Goal: Check status: Check status

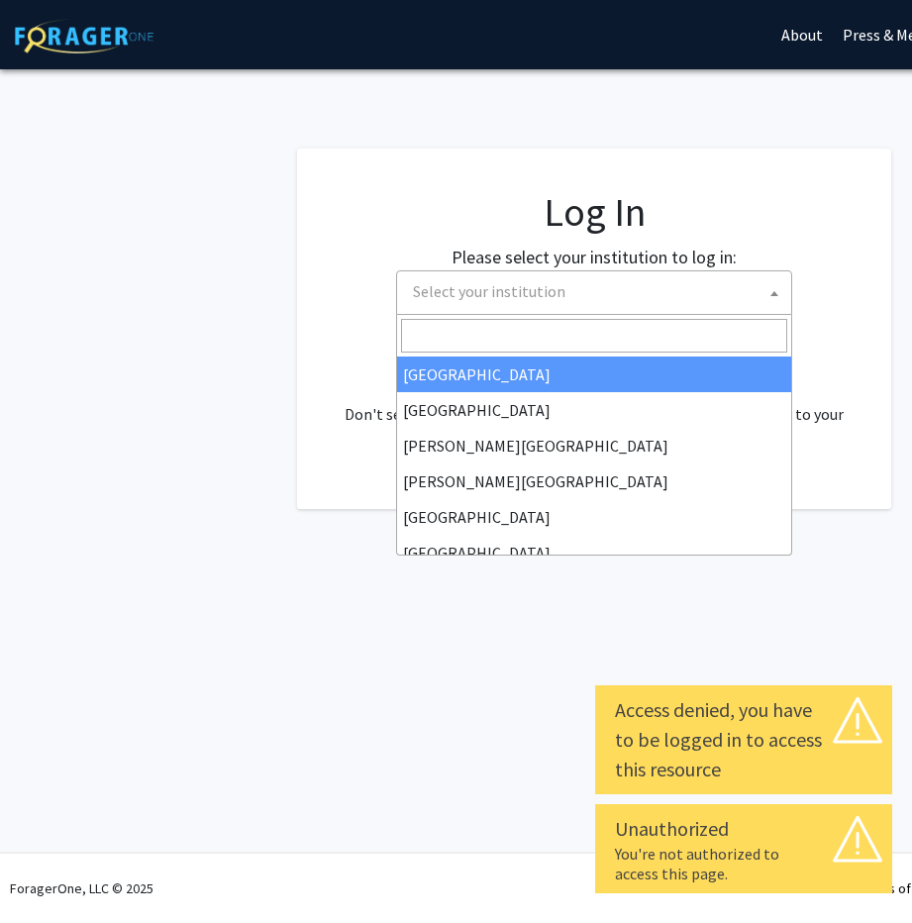
click at [772, 294] on b at bounding box center [774, 293] width 8 height 5
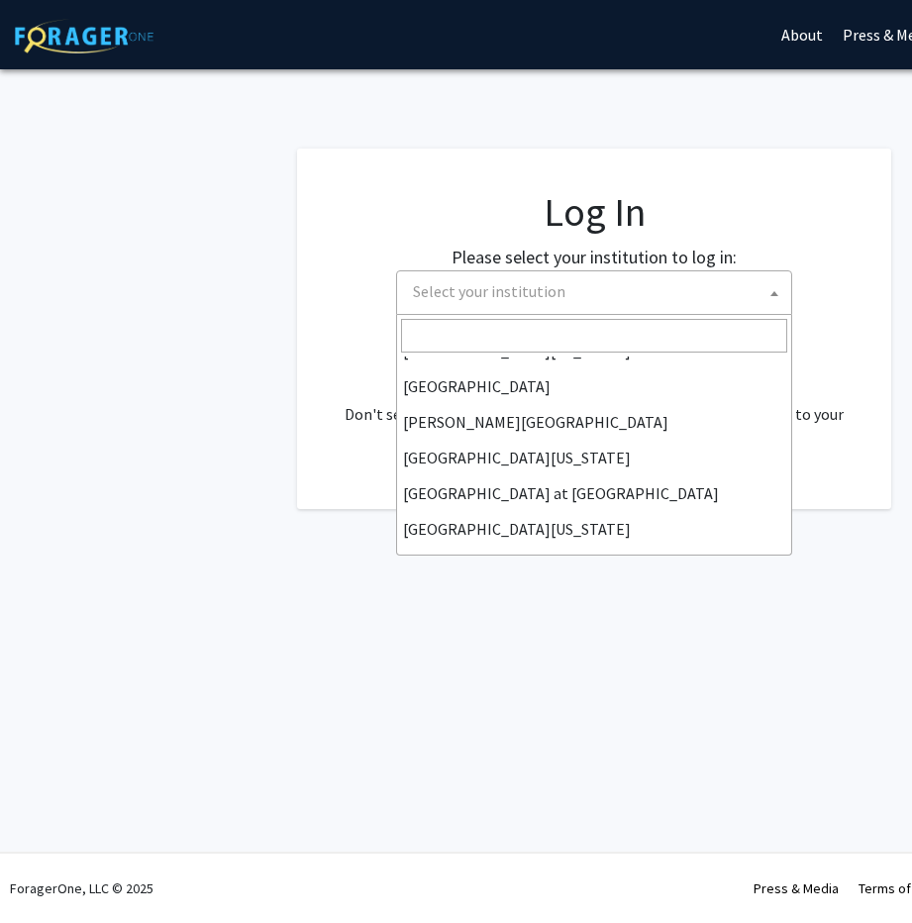
scroll to position [607, 0]
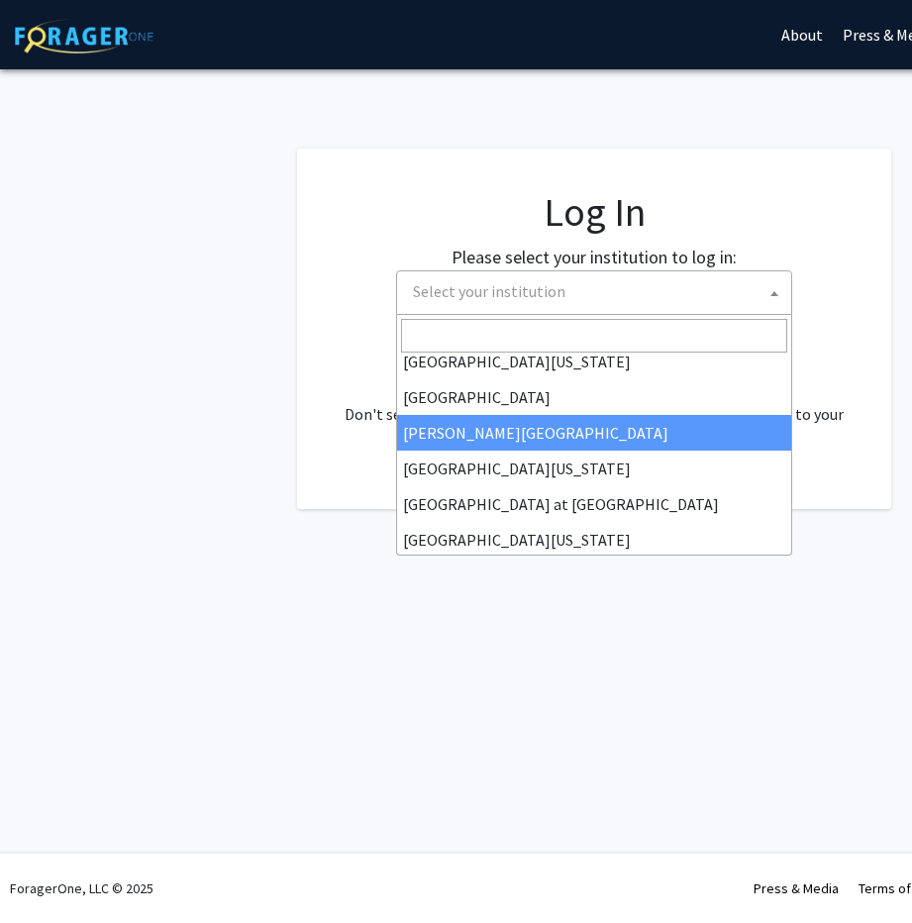
select select "24"
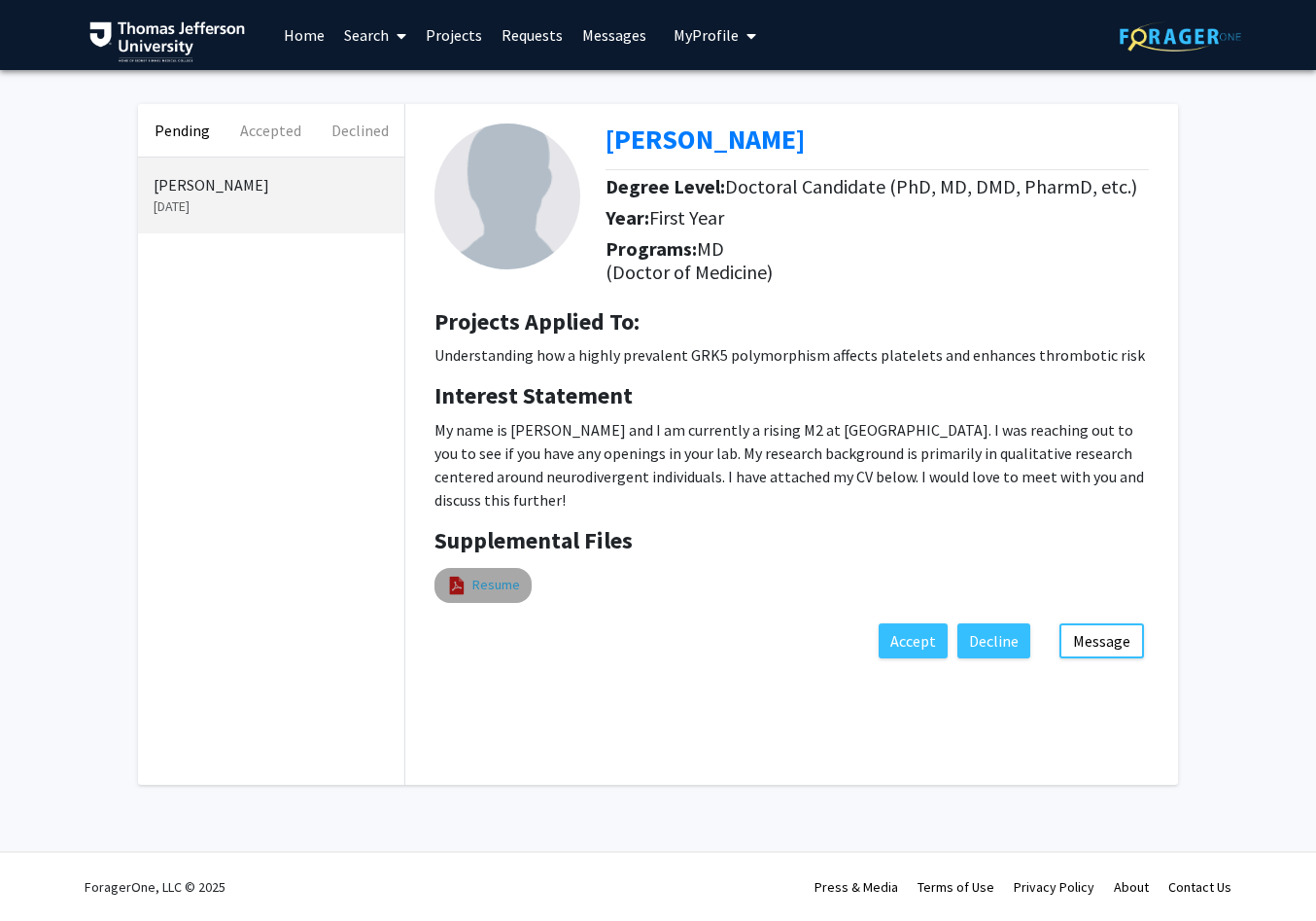
click at [506, 575] on link "Resume" at bounding box center [496, 584] width 48 height 21
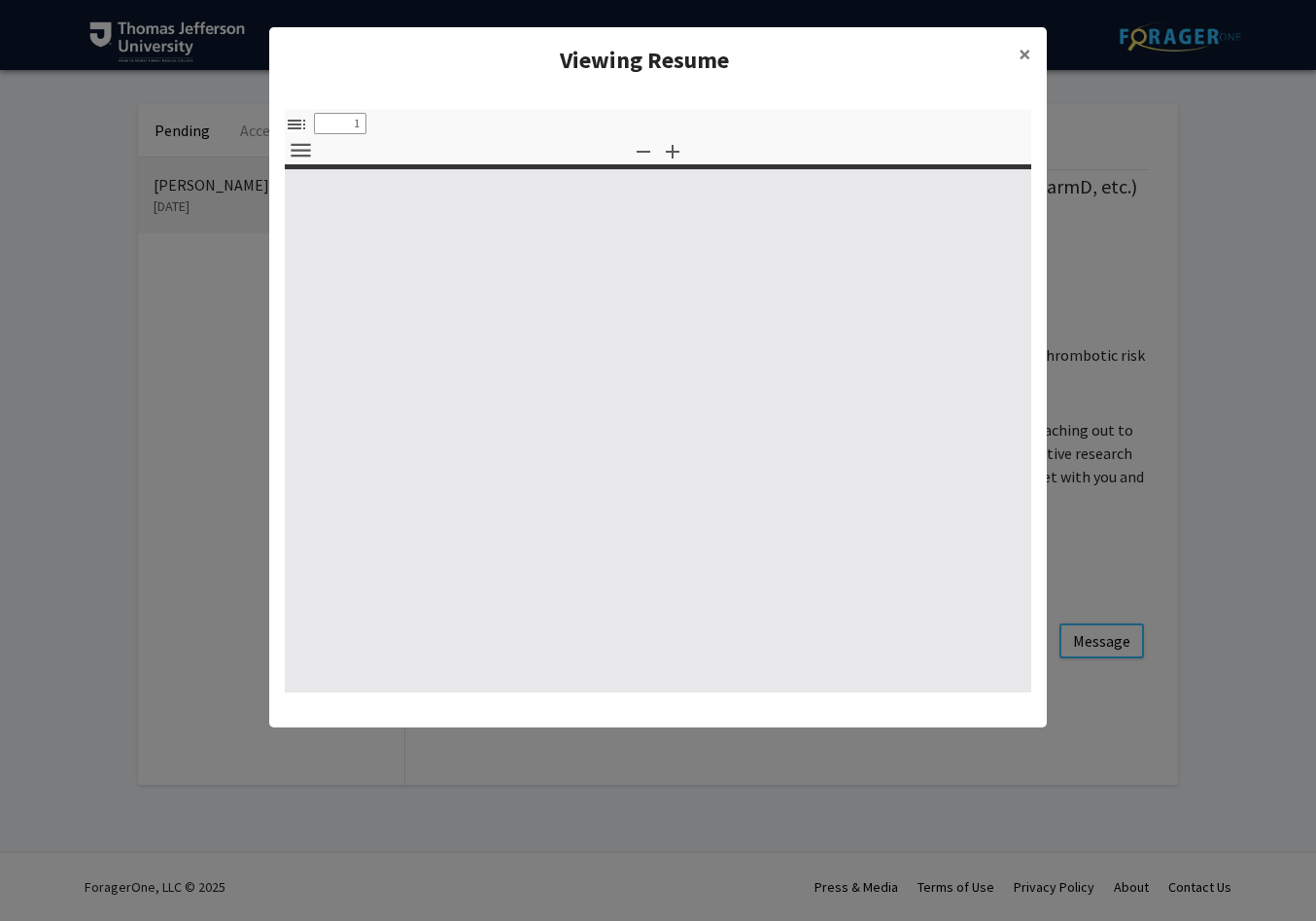
select select "custom"
type input "0"
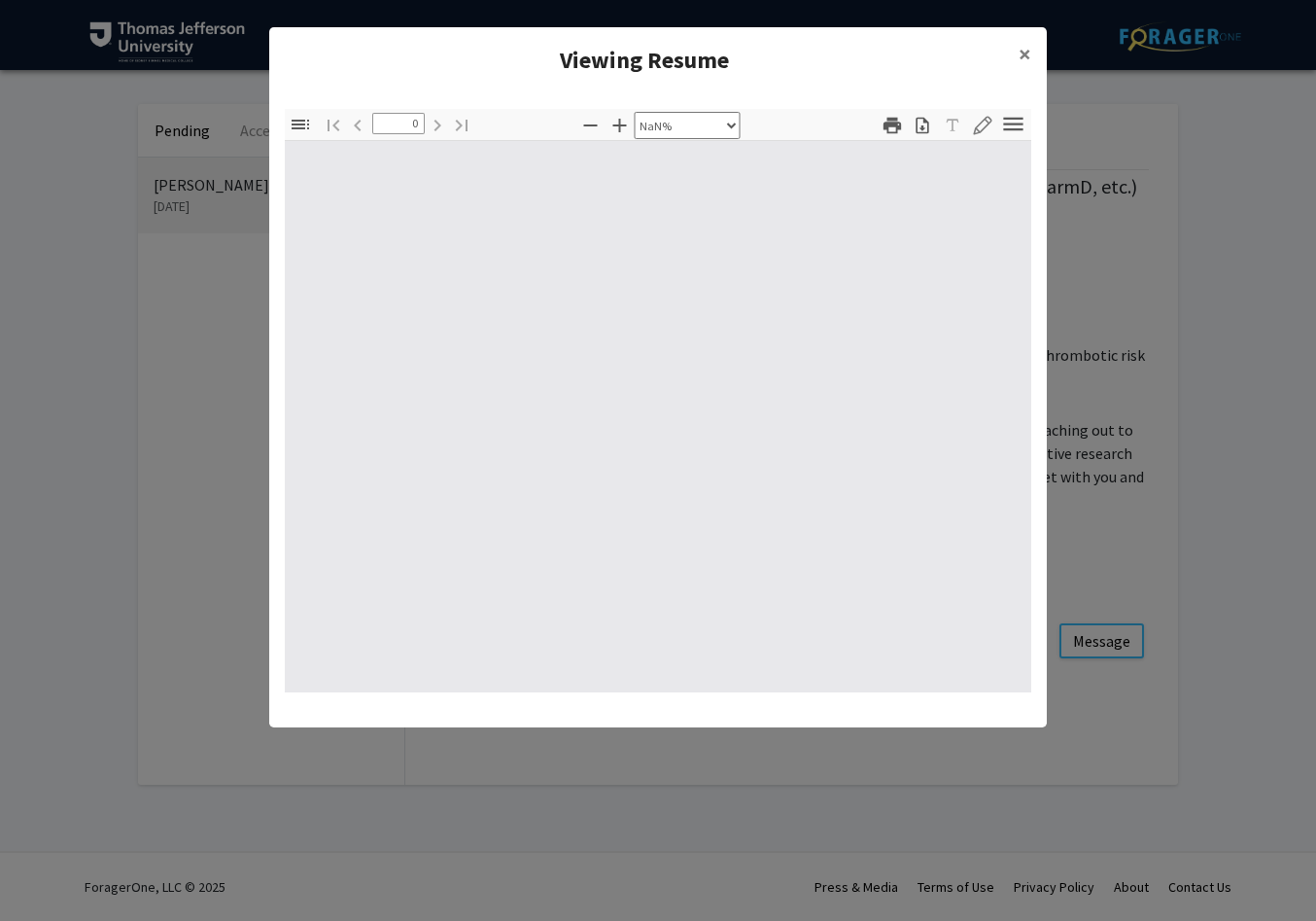
select select "auto"
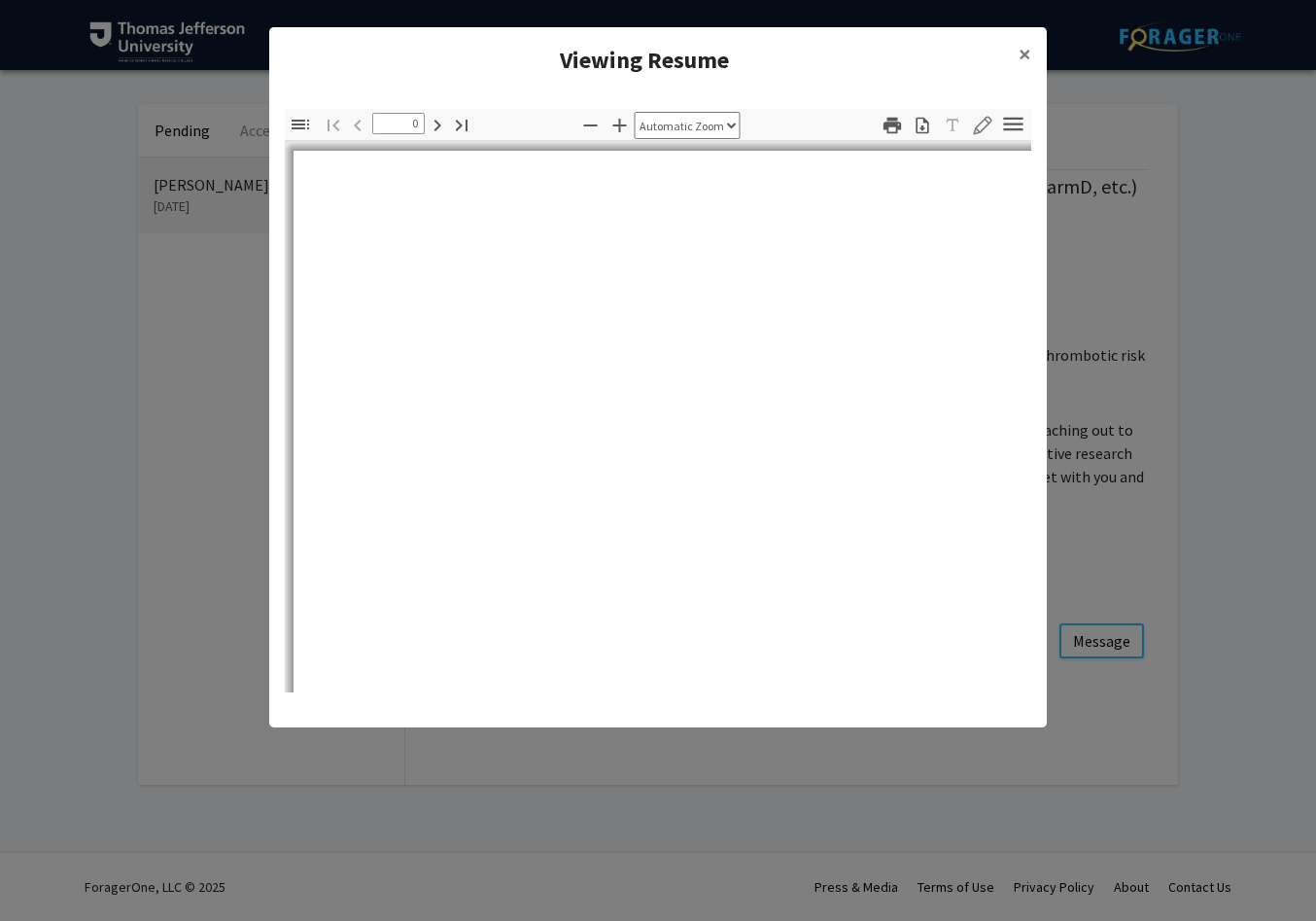
click at [479, 600] on div "Page 1" at bounding box center [690, 664] width 811 height 1044
type input "1"
select select "auto"
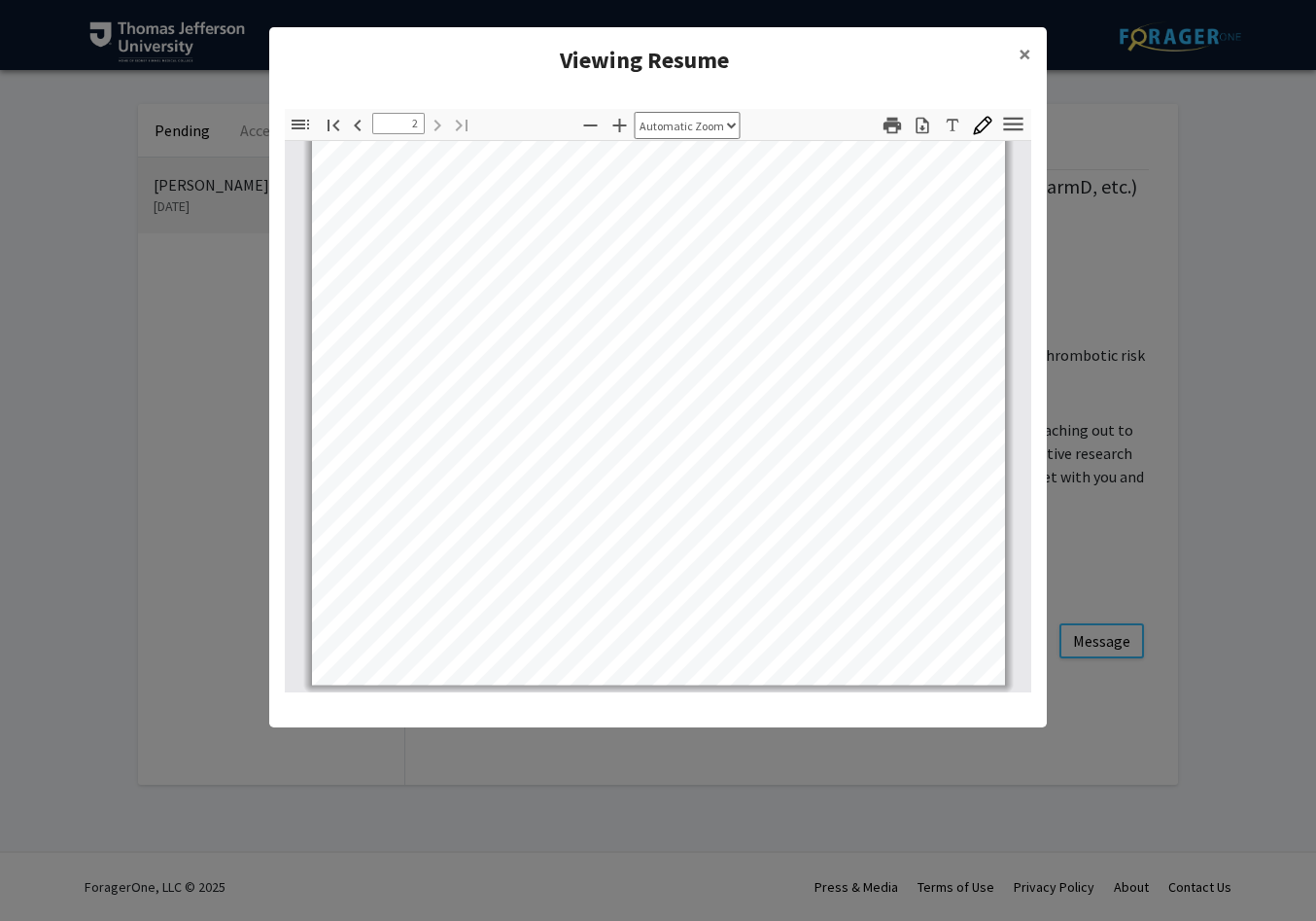
scroll to position [1272, 0]
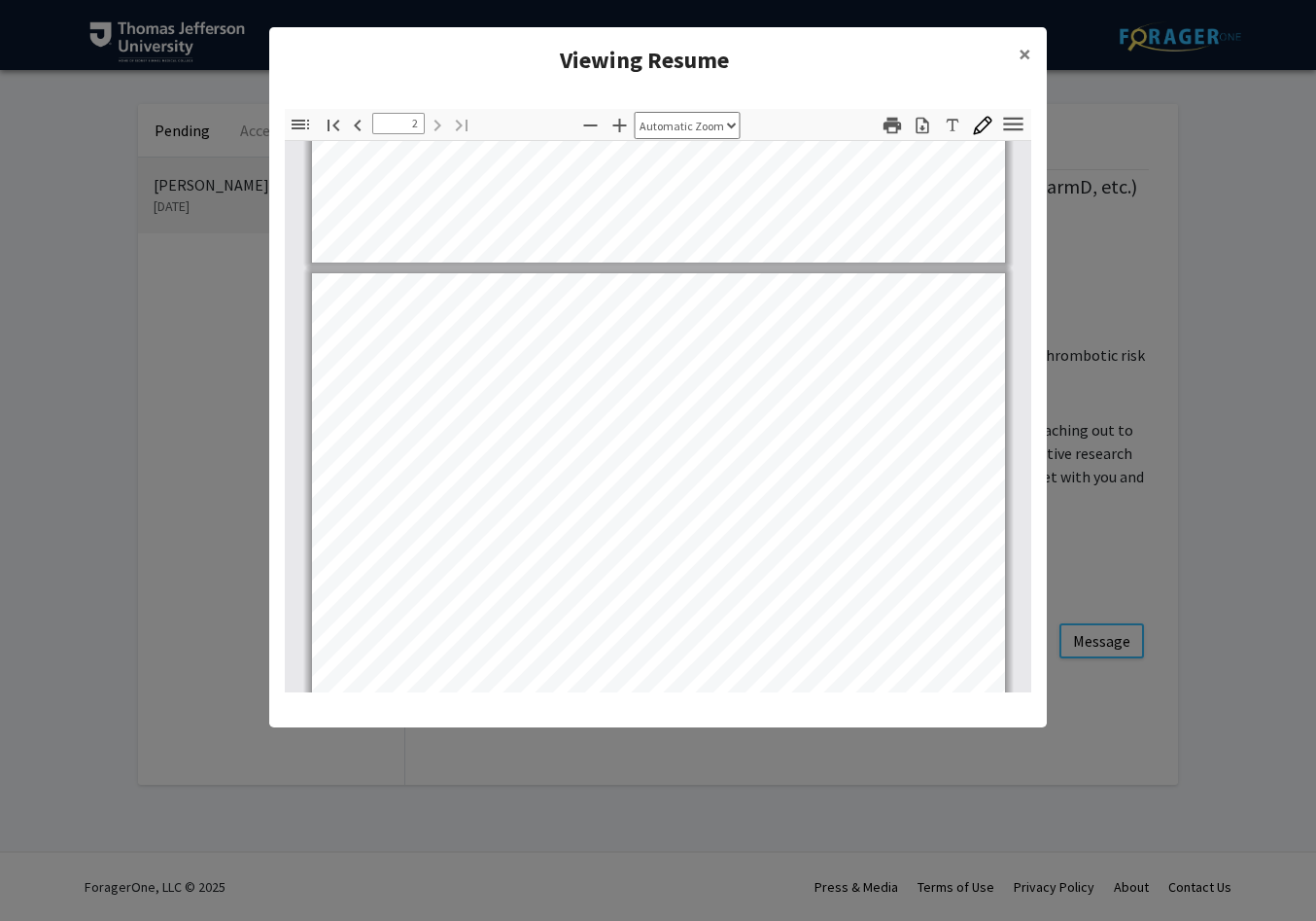
type input "1"
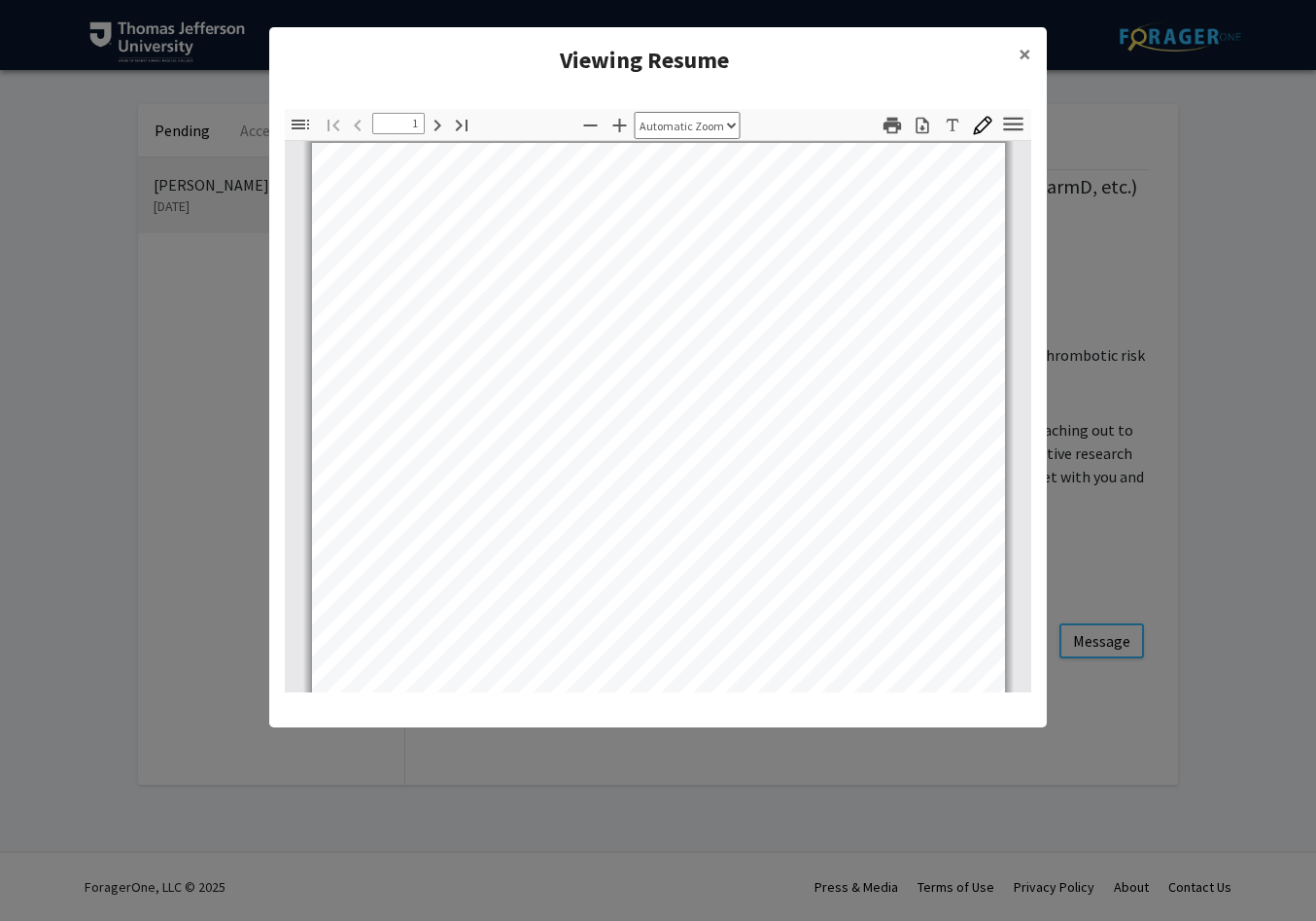
scroll to position [0, 0]
click at [894, 49] on span "×" at bounding box center [1025, 54] width 13 height 30
